Goal: Task Accomplishment & Management: Complete application form

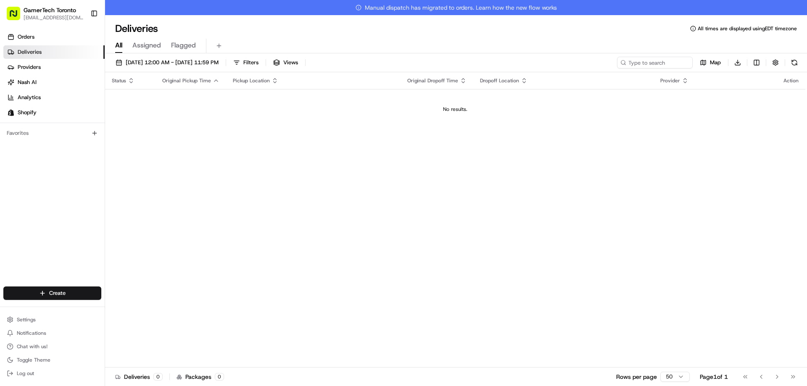
click at [269, 142] on div "Status Original Pickup Time Pickup Location Original Dropoff Time Dropoff Locat…" at bounding box center [455, 227] width 700 height 311
click at [88, 288] on html "GamerTech Toronto [EMAIL_ADDRESS][DOMAIN_NAME] Toggle Sidebar Orders Deliveries…" at bounding box center [403, 193] width 807 height 386
click at [140, 307] on link "Delivery" at bounding box center [152, 308] width 94 height 15
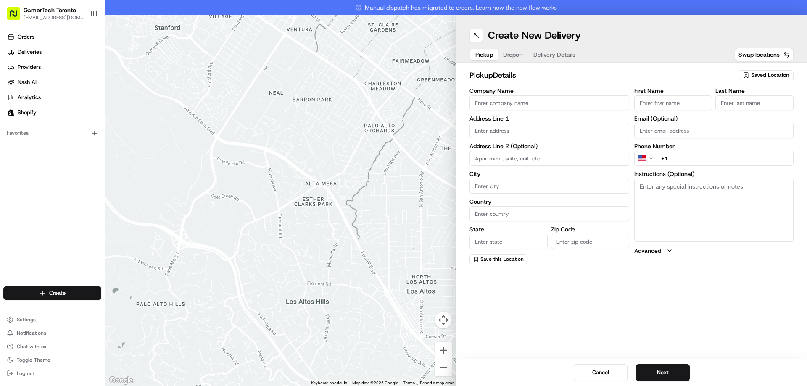
click at [758, 76] on span "Saved Location" at bounding box center [770, 75] width 38 height 8
click at [756, 103] on span "GamerTech Gaming PCs" at bounding box center [751, 107] width 103 height 8
type input "GamerTech Gaming PCs"
type input "[STREET_ADDRESS]"
type input "#10"
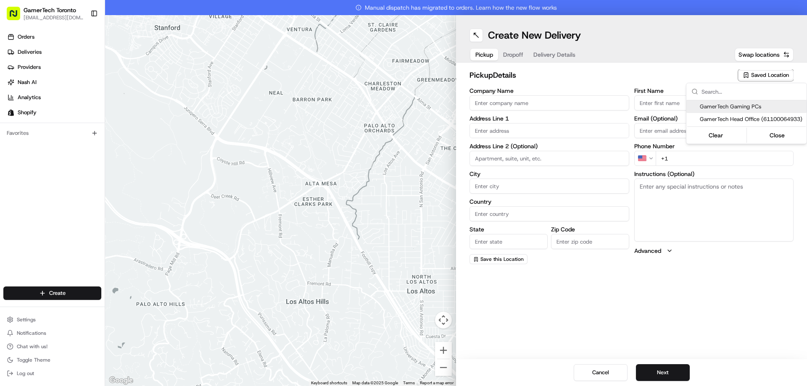
type input "[PERSON_NAME]"
type input "CA"
type input "ON"
type input "L4K 3R8"
type input "CRISTIAN"
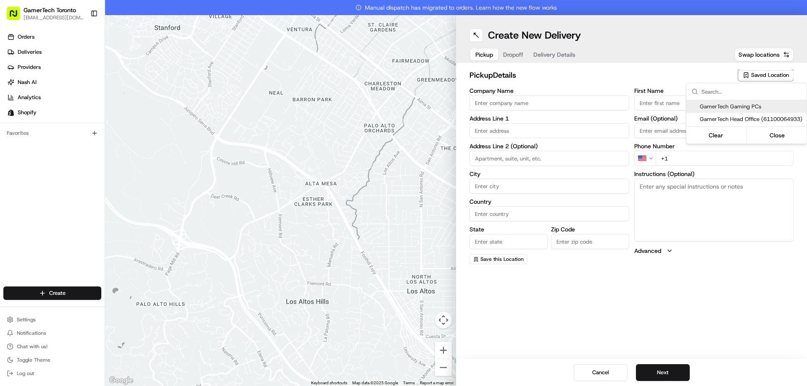
type input "MAIEREAN"
type input "[EMAIL_ADDRESS][DOMAIN_NAME]"
type input "[PHONE_NUMBER]"
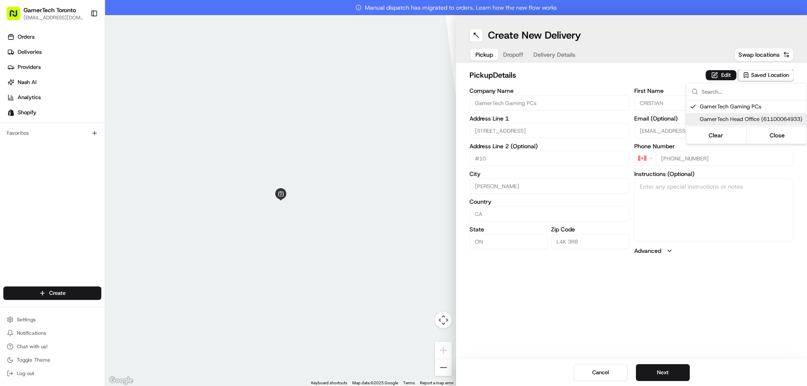
click at [681, 374] on html "GamerTech Toronto [EMAIL_ADDRESS][DOMAIN_NAME] Toggle Sidebar Orders Deliveries…" at bounding box center [403, 193] width 807 height 386
click at [681, 374] on button "Next" at bounding box center [663, 372] width 54 height 17
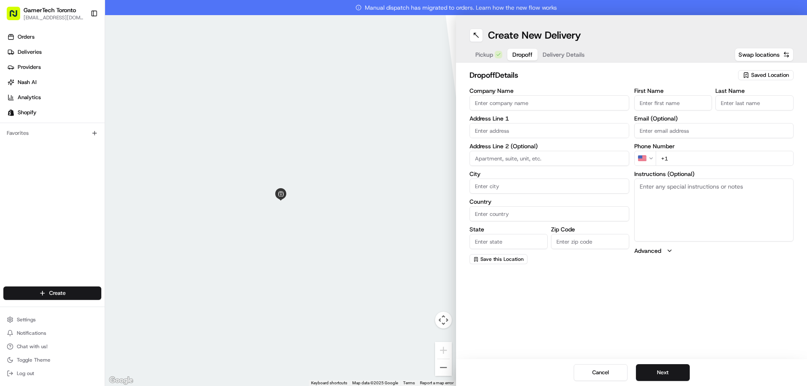
click at [649, 106] on input "First Name" at bounding box center [673, 102] width 78 height 15
paste input "[PERSON_NAME]"
drag, startPoint x: 672, startPoint y: 105, endPoint x: 649, endPoint y: 102, distance: 22.4
click at [649, 102] on input "[PERSON_NAME]" at bounding box center [673, 102] width 78 height 15
type input "[PERSON_NAME]"
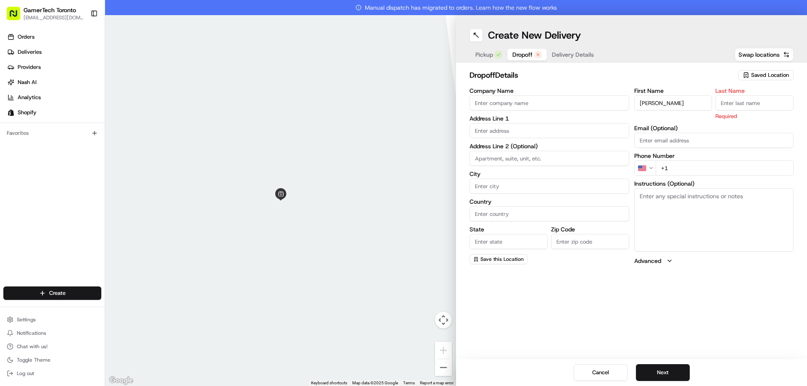
click at [745, 100] on input "Last Name" at bounding box center [754, 102] width 78 height 15
paste input "Tuck"
type input "Tuck"
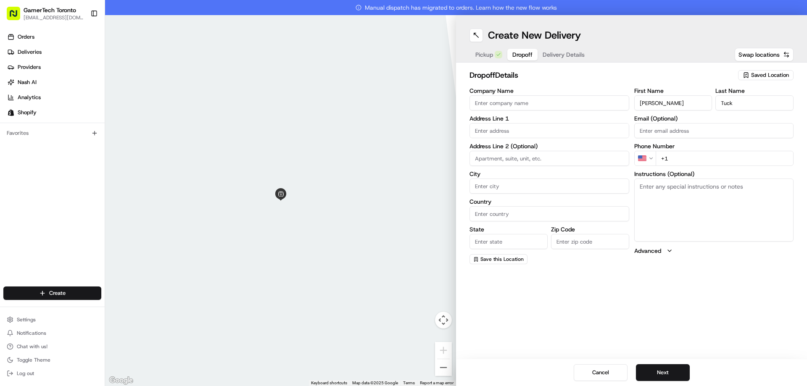
drag, startPoint x: 678, startPoint y: 100, endPoint x: 649, endPoint y: 102, distance: 29.1
click at [649, 102] on input "[PERSON_NAME]" at bounding box center [673, 102] width 78 height 15
type input "[PERSON_NAME]"
click at [684, 156] on input "+1" at bounding box center [725, 158] width 138 height 15
paste input "[PHONE_NUMBER]"
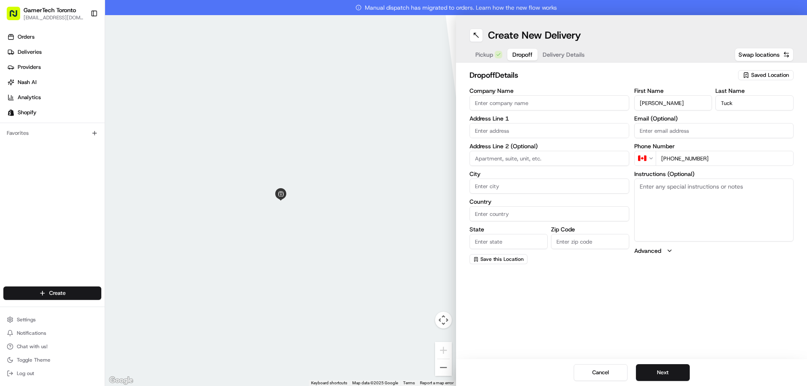
type input "[PHONE_NUMBER]"
click at [554, 129] on input "text" at bounding box center [550, 130] width 160 height 15
paste input "[STREET_ADDRESS]"
click at [584, 147] on div "[STREET_ADDRESS]" at bounding box center [550, 148] width 156 height 13
type input "[STREET_ADDRESS]"
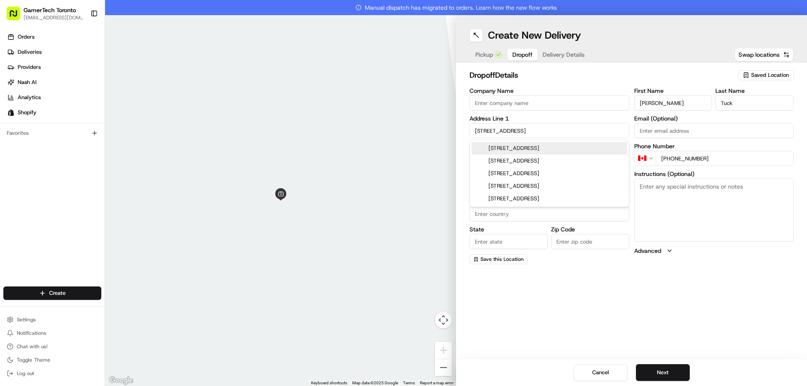
type input "[GEOGRAPHIC_DATA]"
type input "ON"
type input "M5A 1P2"
type input "[STREET_ADDRESS]"
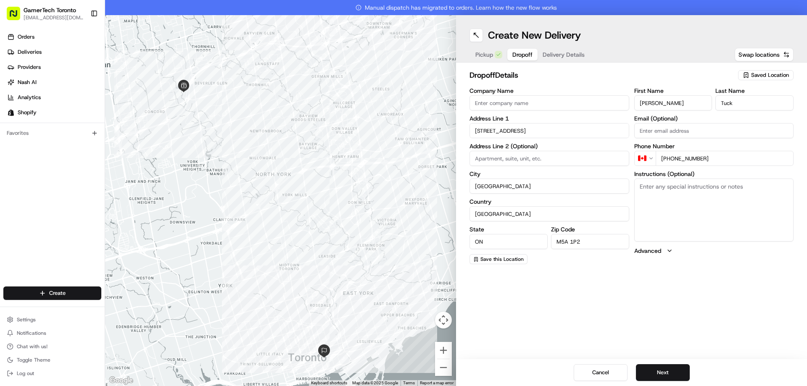
click at [562, 156] on input at bounding box center [550, 158] width 160 height 15
paste input "Suite 104"
type input "Suite 104"
click at [675, 132] on input "Email (Optional)" at bounding box center [714, 130] width 160 height 15
paste input "[EMAIL_ADDRESS][DOMAIN_NAME]"
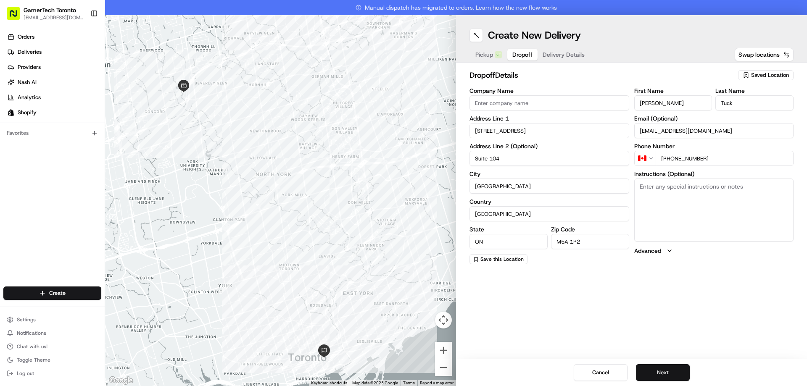
type input "[EMAIL_ADDRESS][DOMAIN_NAME]"
click at [665, 374] on button "Next" at bounding box center [663, 372] width 54 height 17
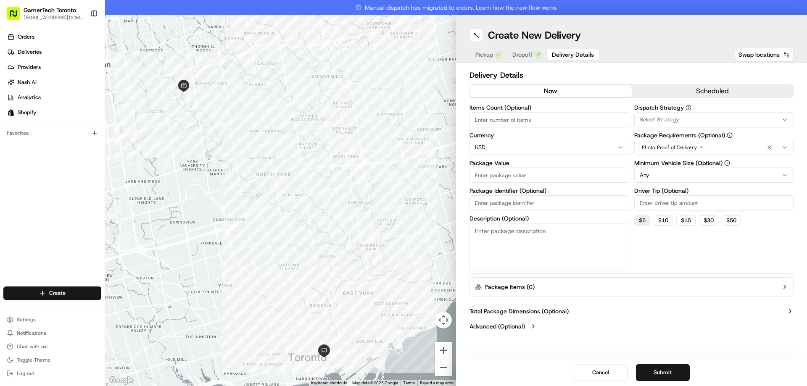
click at [644, 218] on button "$ 5" at bounding box center [642, 221] width 16 height 10
type input "5"
click at [520, 170] on input "Package Value" at bounding box center [550, 175] width 160 height 15
type input "100"
click at [517, 145] on html "GamerTech Toronto [EMAIL_ADDRESS][DOMAIN_NAME] Toggle Sidebar Orders Deliveries…" at bounding box center [403, 193] width 807 height 386
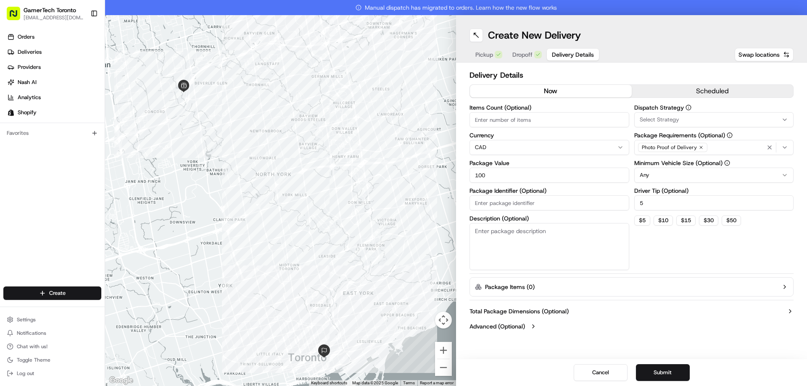
click at [519, 120] on input "Items Count (Optional)" at bounding box center [550, 119] width 160 height 15
type input "1"
click at [670, 374] on button "Submit" at bounding box center [663, 372] width 54 height 17
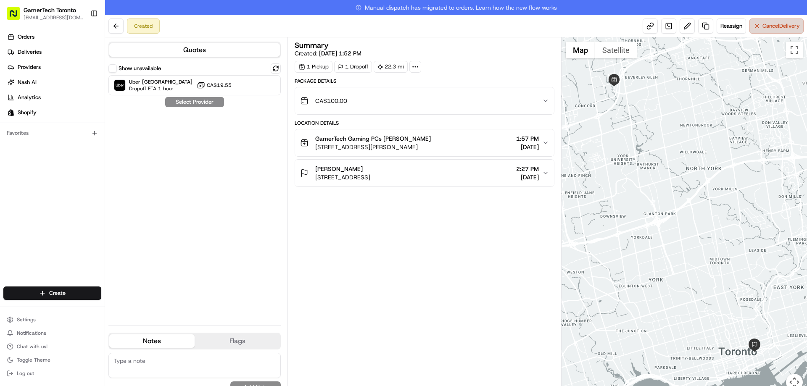
click at [772, 30] on button "Cancel Delivery" at bounding box center [777, 25] width 54 height 15
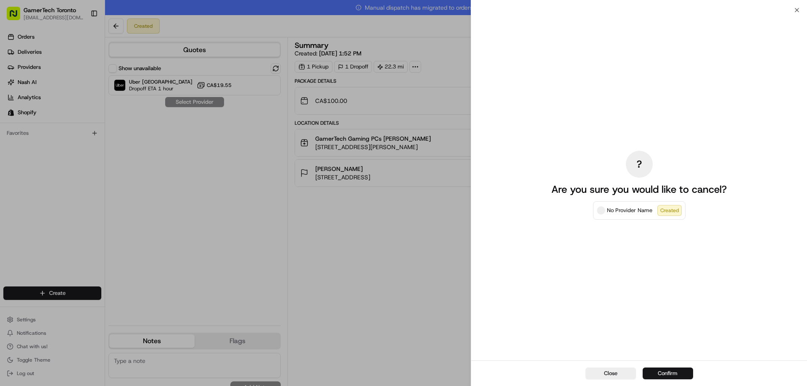
click at [667, 372] on button "Confirm" at bounding box center [668, 374] width 50 height 12
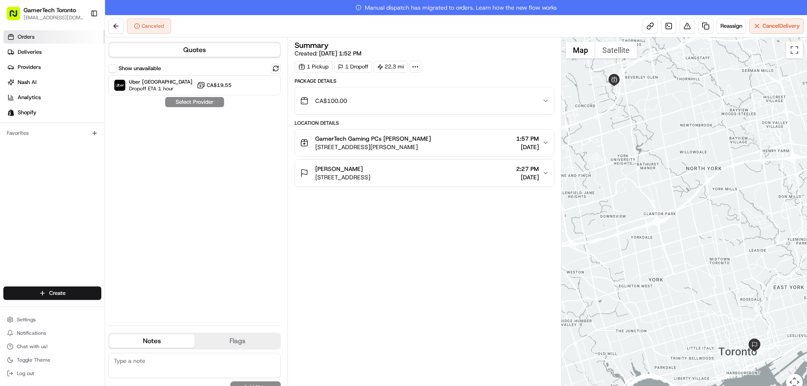
click at [32, 36] on span "Orders" at bounding box center [26, 37] width 17 height 8
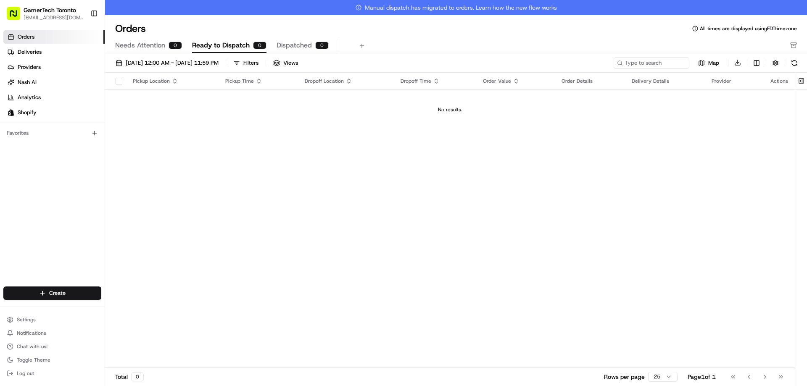
click at [50, 35] on link "Orders" at bounding box center [53, 36] width 101 height 13
click at [90, 295] on html "GamerTech Toronto [EMAIL_ADDRESS][DOMAIN_NAME] Toggle Sidebar Orders Deliveries…" at bounding box center [403, 193] width 807 height 386
click at [148, 311] on link "Delivery" at bounding box center [152, 308] width 94 height 15
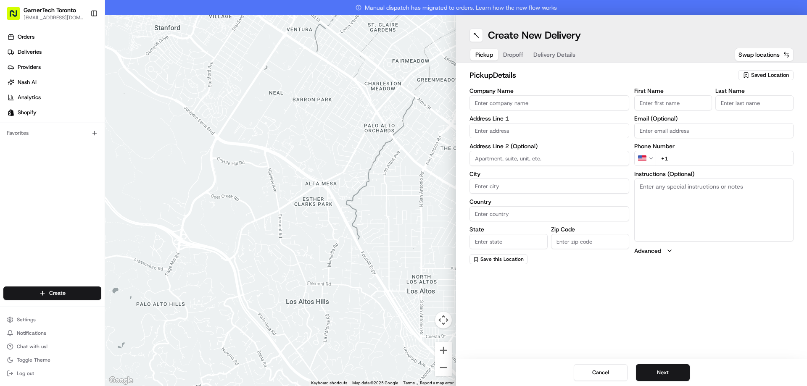
click at [664, 100] on input "First Name" at bounding box center [673, 102] width 78 height 15
paste input "[PERSON_NAME]"
drag, startPoint x: 670, startPoint y: 103, endPoint x: 650, endPoint y: 103, distance: 20.2
click at [650, 103] on input "[PERSON_NAME]" at bounding box center [673, 102] width 78 height 15
type input "[PERSON_NAME]"
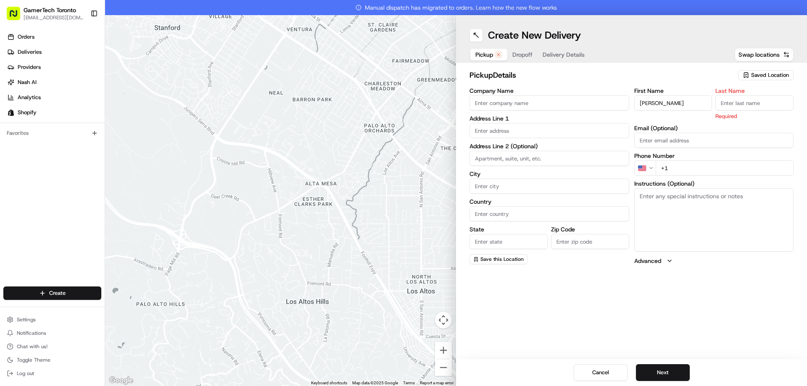
click at [737, 103] on input "Last Name" at bounding box center [754, 102] width 78 height 15
paste input "Tuck"
type input "Tuck"
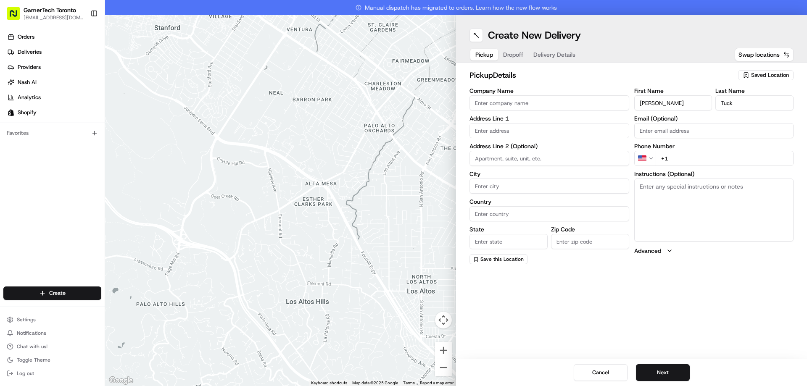
drag, startPoint x: 659, startPoint y: 102, endPoint x: 649, endPoint y: 100, distance: 9.4
click at [649, 100] on input "[PERSON_NAME]" at bounding box center [673, 102] width 78 height 15
drag, startPoint x: 738, startPoint y: 100, endPoint x: 669, endPoint y: 105, distance: 69.2
click at [671, 105] on div "First Name [PERSON_NAME] Last Name [PERSON_NAME]" at bounding box center [714, 99] width 160 height 23
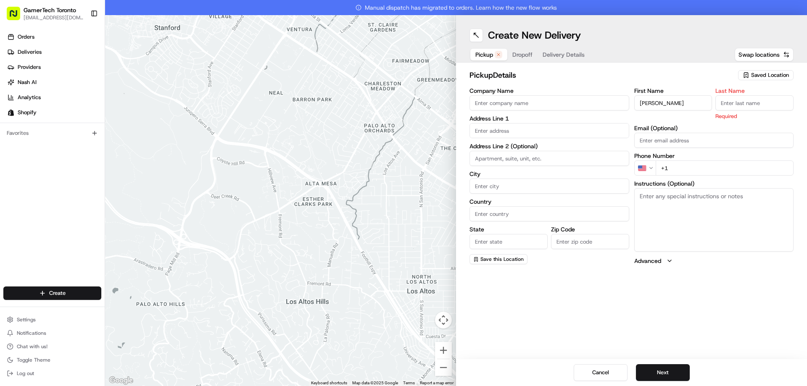
drag, startPoint x: 691, startPoint y: 101, endPoint x: 555, endPoint y: 100, distance: 135.8
click at [557, 100] on div "Company Name Address Line 1 Address Line 2 (Optional) City Country State Zip Co…" at bounding box center [632, 176] width 324 height 177
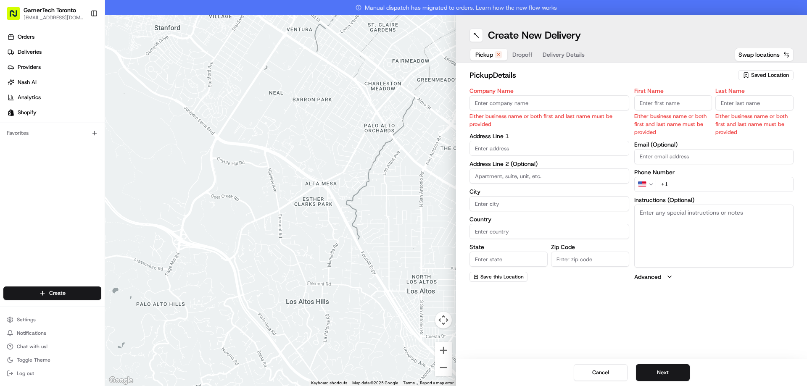
click at [672, 82] on div "pickup Details Saved Location" at bounding box center [632, 76] width 324 height 15
click at [759, 75] on span "Saved Location" at bounding box center [770, 75] width 38 height 8
click at [747, 106] on span "GamerTech Gaming PCs" at bounding box center [751, 107] width 103 height 8
type input "GamerTech Gaming PCs"
type input "[STREET_ADDRESS]"
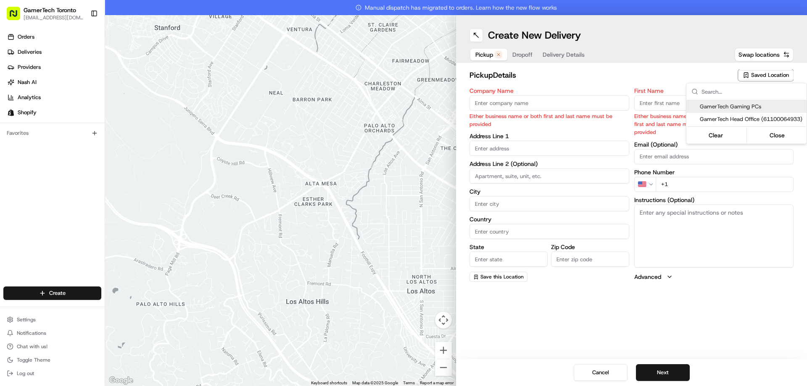
type input "#10"
type input "[PERSON_NAME]"
type input "CA"
type input "ON"
type input "L4K 3R8"
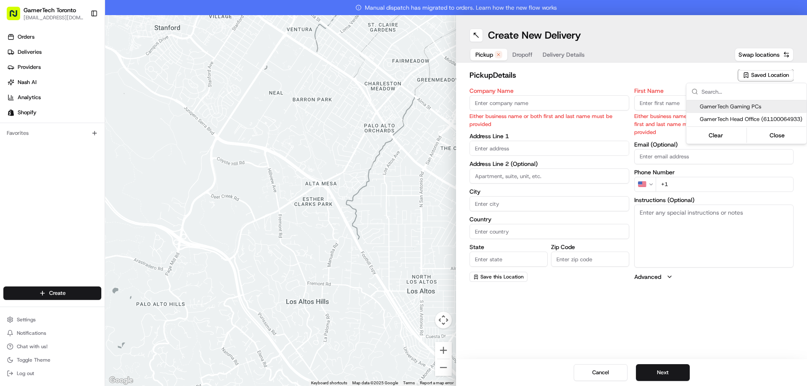
type input "CRISTIAN"
type input "MAIEREAN"
type input "[EMAIL_ADDRESS][DOMAIN_NAME]"
type input "[PHONE_NUMBER]"
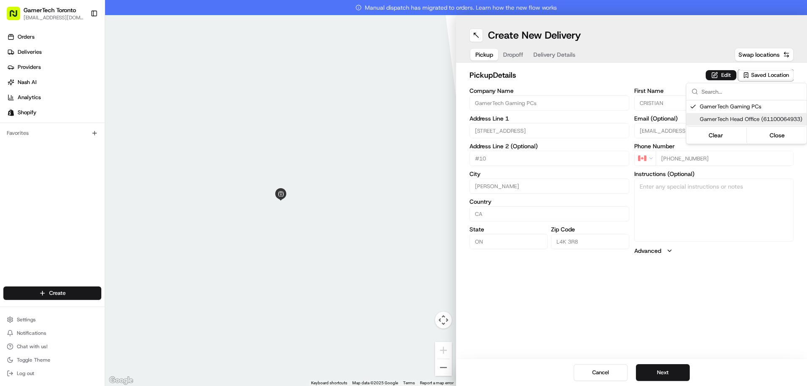
click at [647, 64] on html "GamerTech Toronto [EMAIL_ADDRESS][DOMAIN_NAME] Toggle Sidebar Orders Deliveries…" at bounding box center [403, 193] width 807 height 386
click at [657, 368] on button "Next" at bounding box center [663, 372] width 54 height 17
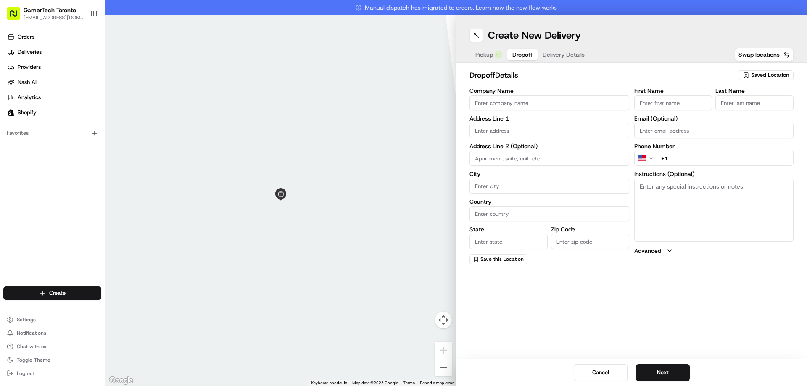
click at [669, 105] on input "First Name" at bounding box center [673, 102] width 78 height 15
paste input "[PERSON_NAME]"
drag, startPoint x: 659, startPoint y: 104, endPoint x: 649, endPoint y: 104, distance: 10.1
click at [649, 104] on input "[PERSON_NAME]" at bounding box center [673, 102] width 78 height 15
type input "[PERSON_NAME]"
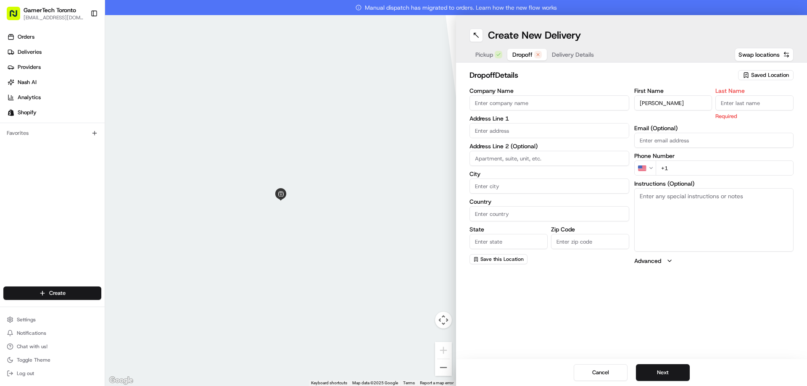
click at [738, 100] on input "Last Name" at bounding box center [754, 102] width 78 height 15
paste input "Tuck"
type input "Tuck"
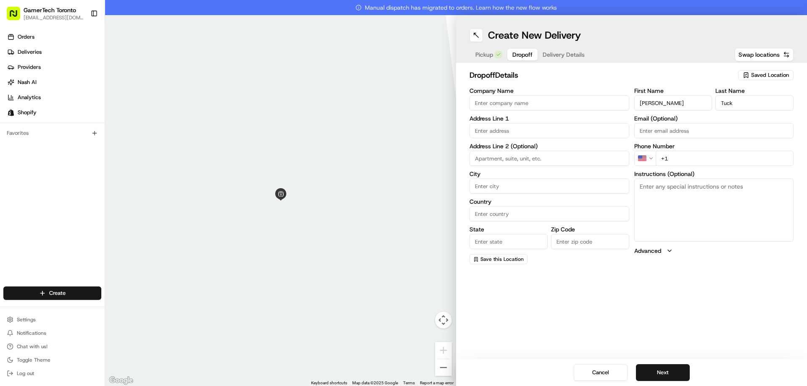
drag, startPoint x: 676, startPoint y: 103, endPoint x: 649, endPoint y: 100, distance: 27.9
click at [649, 100] on input "[PERSON_NAME]" at bounding box center [673, 102] width 78 height 15
type input "[PERSON_NAME]"
click at [704, 293] on div "Create New Delivery Pickup Dropoff Delivery Details Swap locations dropoff Deta…" at bounding box center [631, 200] width 351 height 371
click at [689, 128] on input "Email (Optional)" at bounding box center [714, 130] width 160 height 15
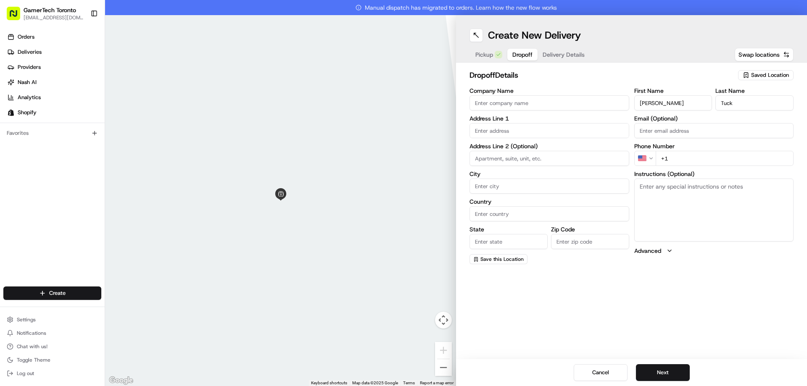
paste input "[EMAIL_ADDRESS][DOMAIN_NAME]"
type input "[EMAIL_ADDRESS][DOMAIN_NAME]"
click at [710, 165] on input "+1" at bounding box center [725, 158] width 138 height 15
paste input "[PHONE_NUMBER]"
type input "[PHONE_NUMBER]"
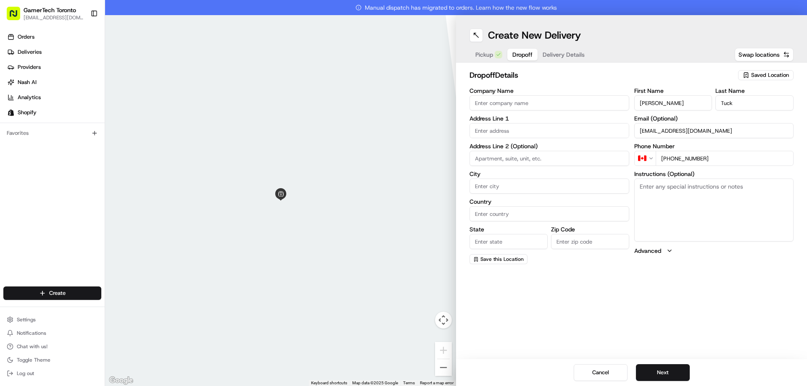
click at [532, 138] on div "Company Name Address Line 1 Address Line 2 (Optional) City Country State Zip Co…" at bounding box center [550, 176] width 160 height 177
click at [533, 134] on input "text" at bounding box center [550, 130] width 160 height 15
paste input "[STREET_ADDRESS]"
click at [544, 145] on div "[STREET_ADDRESS]" at bounding box center [550, 148] width 156 height 13
type input "[STREET_ADDRESS]"
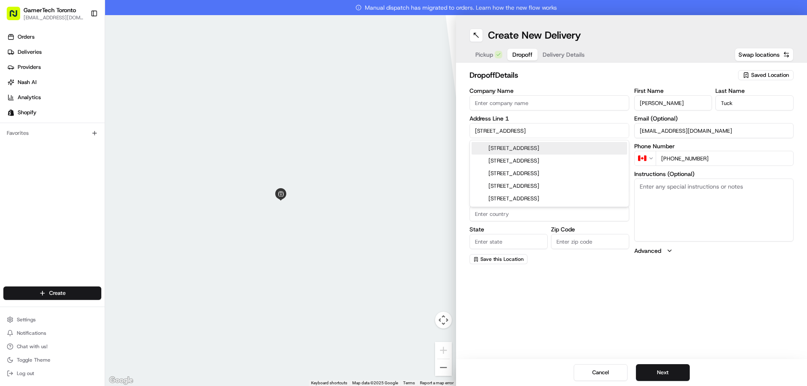
type input "[GEOGRAPHIC_DATA]"
type input "ON"
type input "M5A 1P2"
type input "[STREET_ADDRESS]"
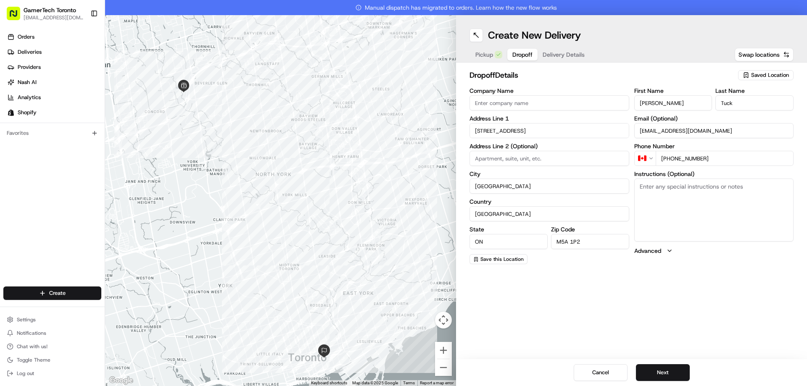
click at [517, 161] on input at bounding box center [550, 158] width 160 height 15
paste input "Suite 104"
type input "Suite 104"
click at [738, 287] on div "Create New Delivery Pickup Dropoff Delivery Details Swap locations dropoff Deta…" at bounding box center [631, 200] width 351 height 371
click at [709, 204] on textarea "Instructions (Optional)" at bounding box center [714, 210] width 160 height 63
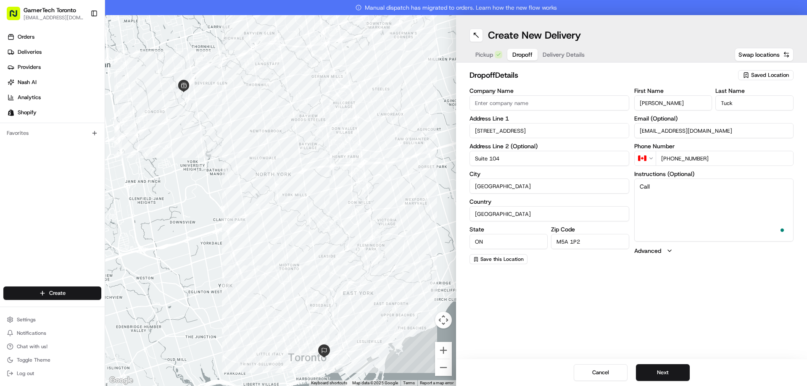
paste textarea "[PHONE_NUMBER]"
drag, startPoint x: 554, startPoint y: 132, endPoint x: 422, endPoint y: 131, distance: 132.8
click at [423, 131] on div "← Move left → Move right ↑ Move up ↓ Move down + Zoom in - Zoom out Home Jump l…" at bounding box center [456, 200] width 702 height 371
click at [571, 119] on label "Address Line 1" at bounding box center [550, 119] width 160 height 6
click at [760, 190] on textarea "Call [PHONE_NUMBER] when arriving at" at bounding box center [714, 210] width 160 height 63
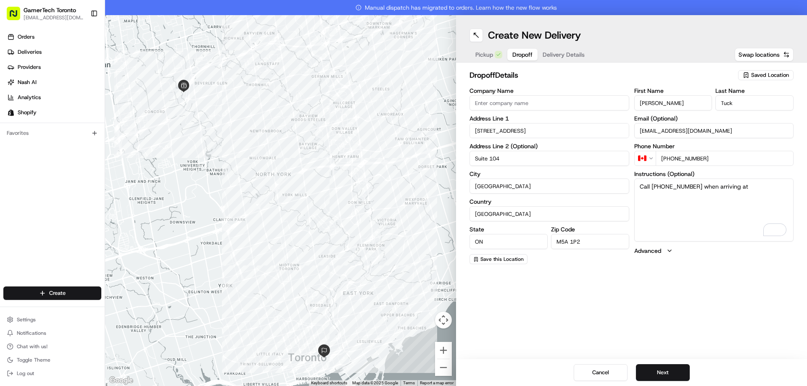
paste textarea "[STREET_ADDRESS]"
type textarea "Call [PHONE_NUMBER] when arriving at [STREET_ADDRESS], and they will come and c…"
click at [669, 367] on button "Next" at bounding box center [663, 372] width 54 height 17
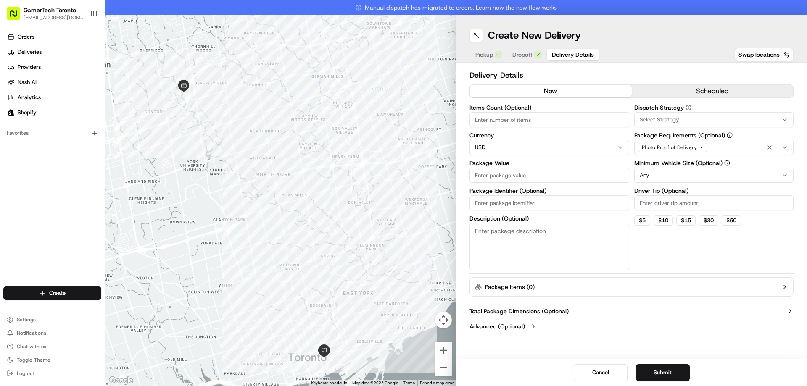
click at [557, 115] on input "Items Count (Optional)" at bounding box center [550, 119] width 160 height 15
type input "2"
click at [544, 144] on html "GamerTech Toronto [EMAIL_ADDRESS][DOMAIN_NAME] Toggle Sidebar Orders Deliveries…" at bounding box center [403, 193] width 807 height 386
click at [507, 174] on input "Package Value" at bounding box center [550, 175] width 160 height 15
paste input "6118.79"
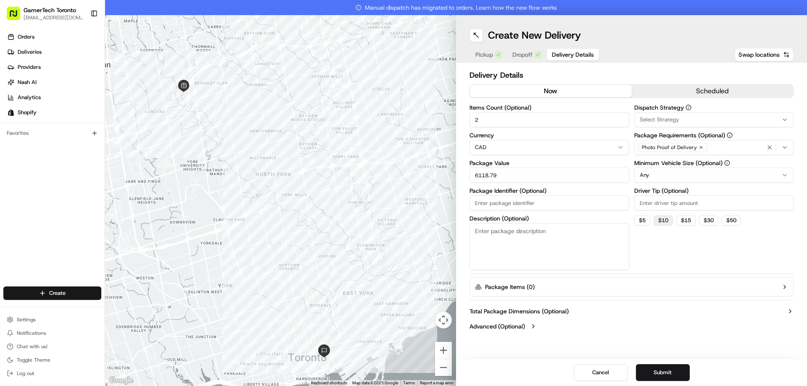
type input "6118.79"
click at [666, 220] on button "$ 10" at bounding box center [663, 221] width 19 height 10
type input "10"
click at [679, 116] on div "Select Strategy" at bounding box center [714, 120] width 156 height 8
click at [660, 163] on span "Shopify" at bounding box center [699, 166] width 103 height 8
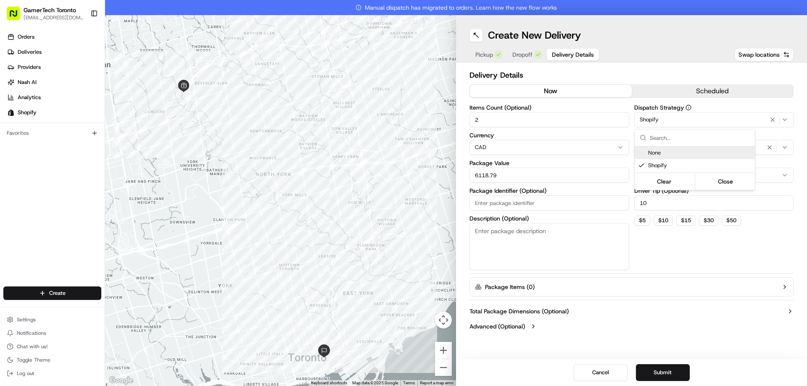
click at [762, 146] on html "GamerTech Toronto [EMAIL_ADDRESS][DOMAIN_NAME] Toggle Sidebar Orders Deliveries…" at bounding box center [403, 193] width 807 height 386
click at [756, 147] on div "Photo Proof of Delivery" at bounding box center [714, 147] width 156 height 13
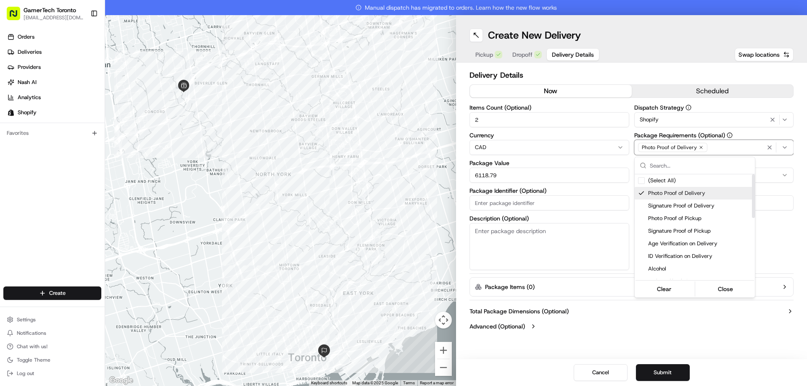
click at [668, 193] on span "Photo Proof of Delivery" at bounding box center [699, 194] width 103 height 8
click at [686, 205] on span "Meet on Delivery" at bounding box center [699, 206] width 103 height 8
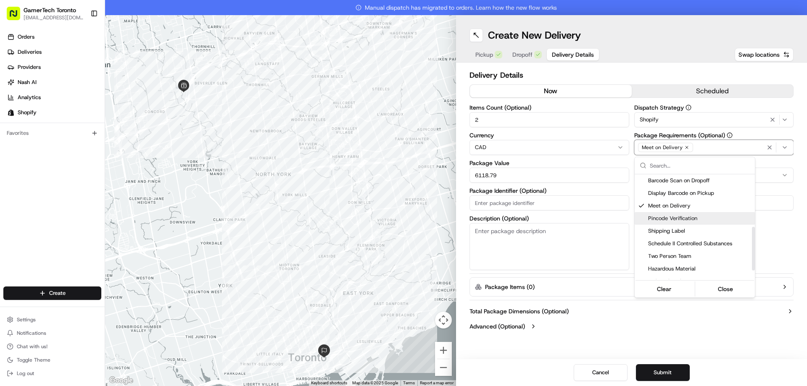
click at [683, 217] on span "Pincode Verification" at bounding box center [699, 219] width 103 height 8
click at [731, 291] on button "Close" at bounding box center [726, 289] width 58 height 12
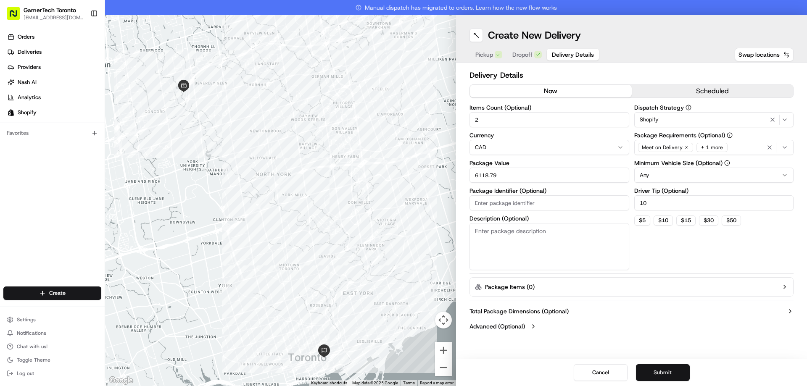
click at [663, 371] on button "Submit" at bounding box center [663, 372] width 54 height 17
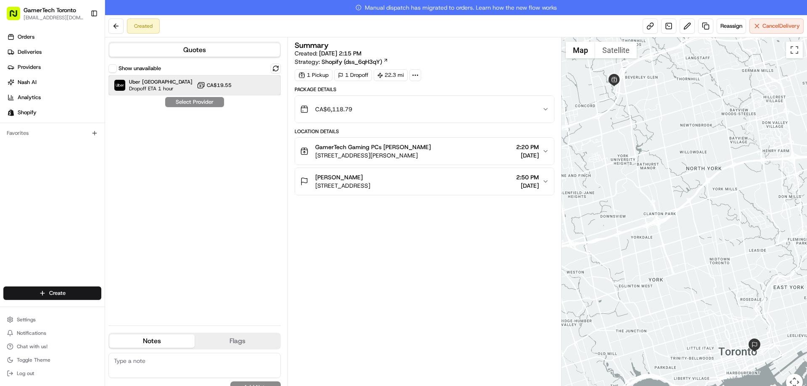
click at [193, 87] on div "Uber Canada Dropoff ETA 1 hour CA$19.55" at bounding box center [194, 85] width 172 height 20
click at [206, 101] on button "Assign Provider" at bounding box center [195, 102] width 60 height 10
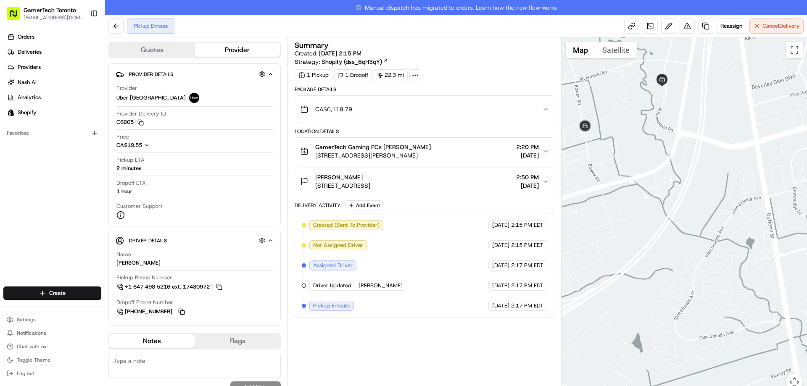
drag, startPoint x: 591, startPoint y: 113, endPoint x: 648, endPoint y: 116, distance: 57.7
click at [648, 116] on div at bounding box center [685, 219] width 246 height 364
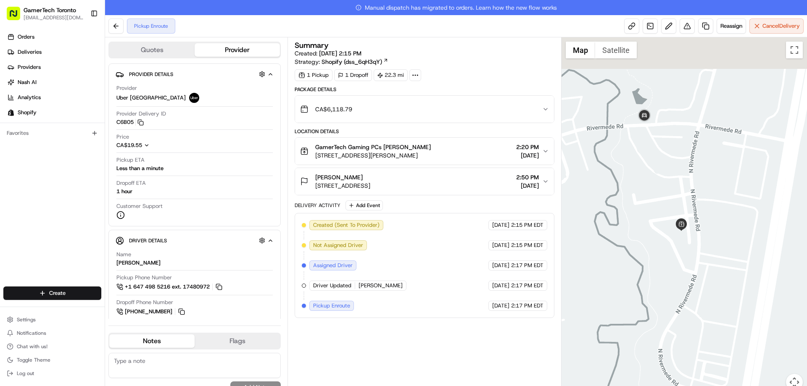
drag, startPoint x: 669, startPoint y: 100, endPoint x: 672, endPoint y: 185, distance: 84.5
click at [672, 185] on div at bounding box center [685, 219] width 246 height 364
